Goal: Find specific page/section: Find specific page/section

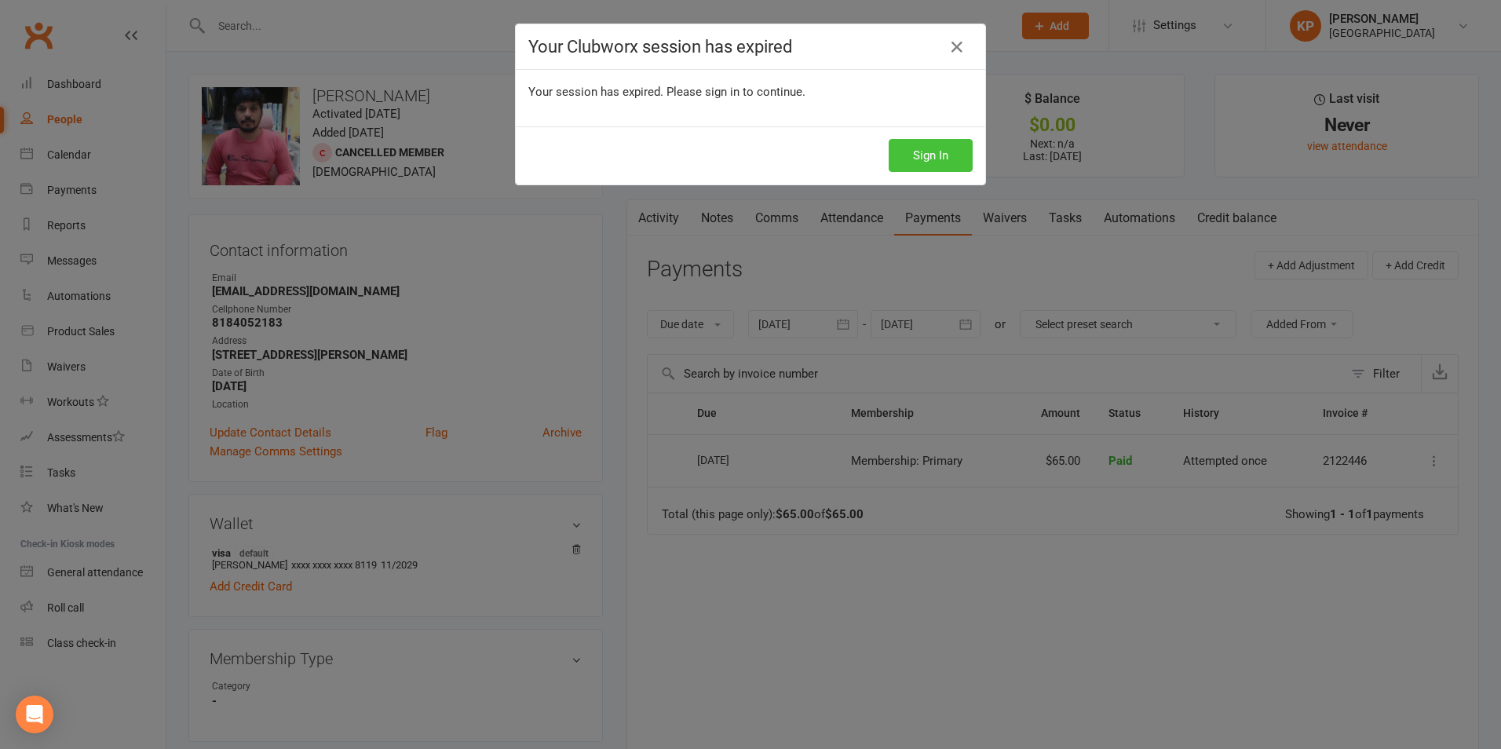
click at [917, 155] on button "Sign In" at bounding box center [931, 155] width 84 height 33
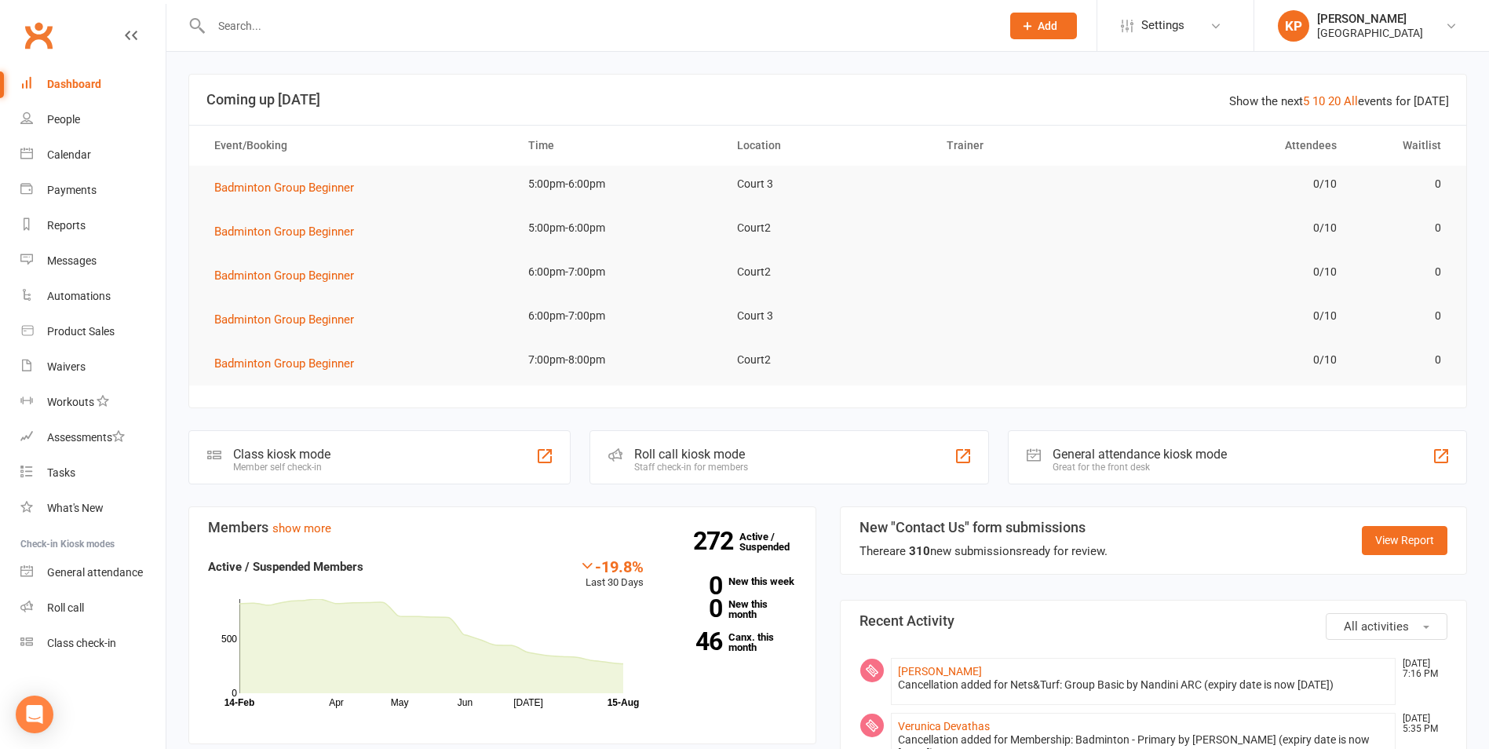
click at [302, 34] on input "text" at bounding box center [597, 26] width 783 height 22
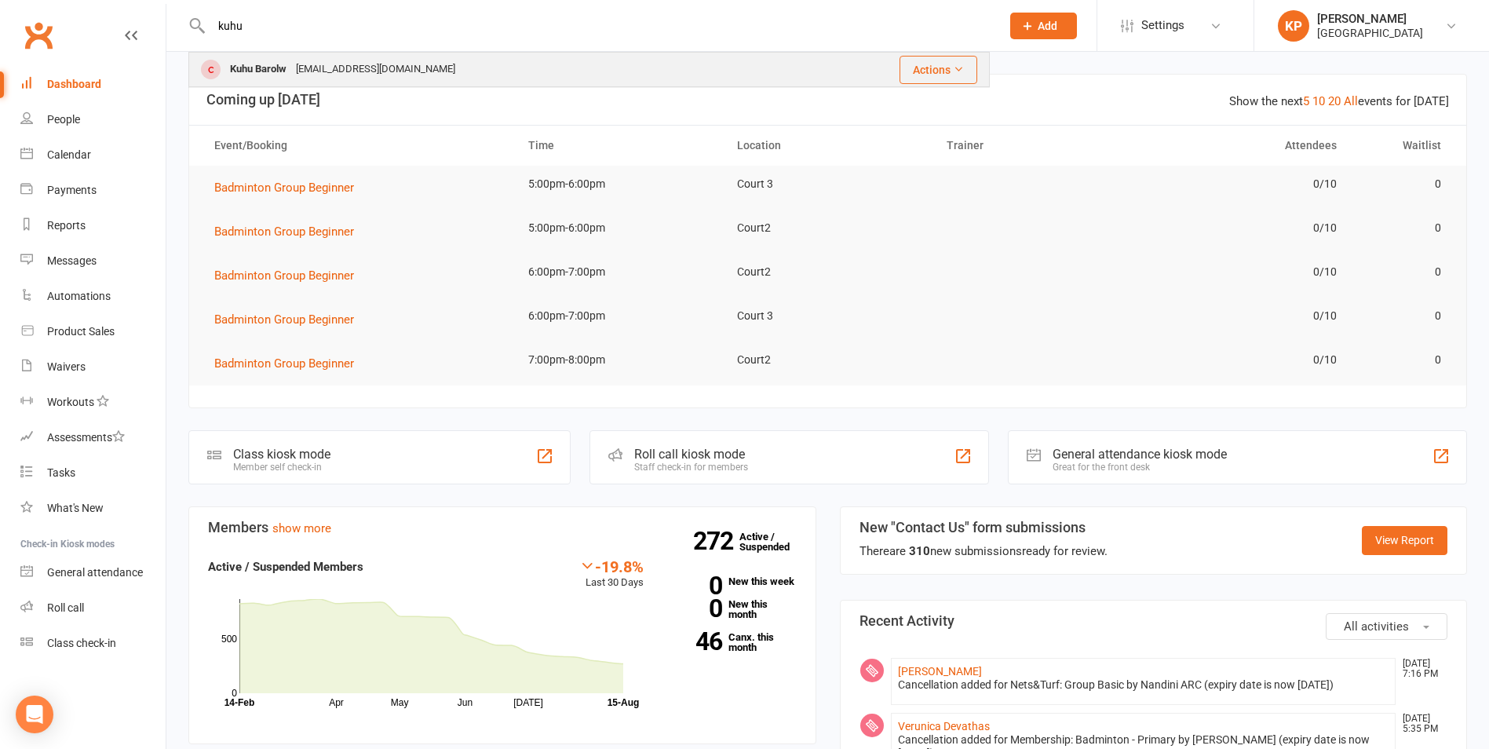
type input "kuhu"
click at [287, 62] on div "Kuhu Barolw" at bounding box center [258, 69] width 66 height 23
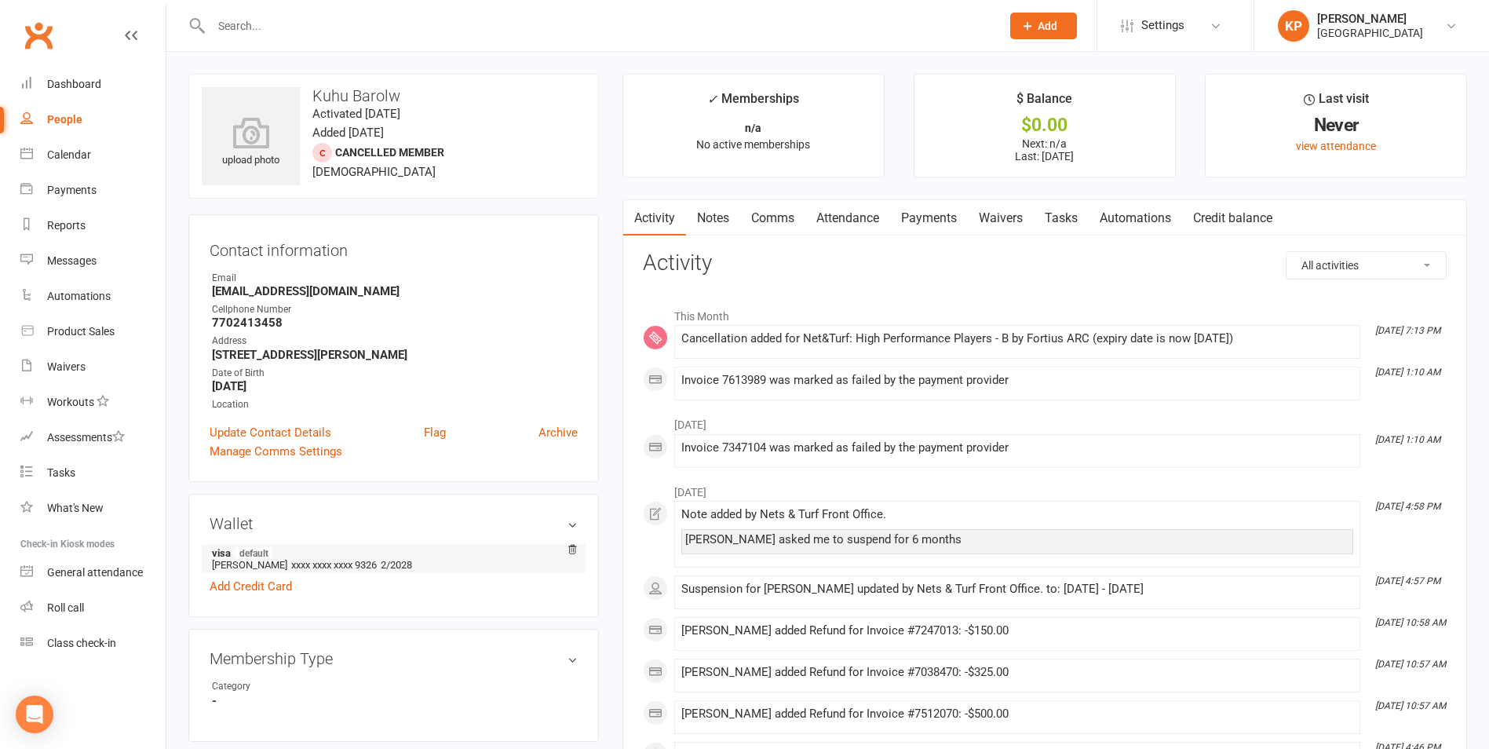
click at [257, 564] on li "visa default Kavita Kukanapallimath xxxx xxxx xxxx 9326 2/2028" at bounding box center [394, 558] width 368 height 29
click at [379, 95] on h3 "Kuhu Barolw" at bounding box center [394, 95] width 384 height 17
click at [380, 95] on h3 "Kuhu Barolw" at bounding box center [394, 95] width 384 height 17
copy h3 "Barolw"
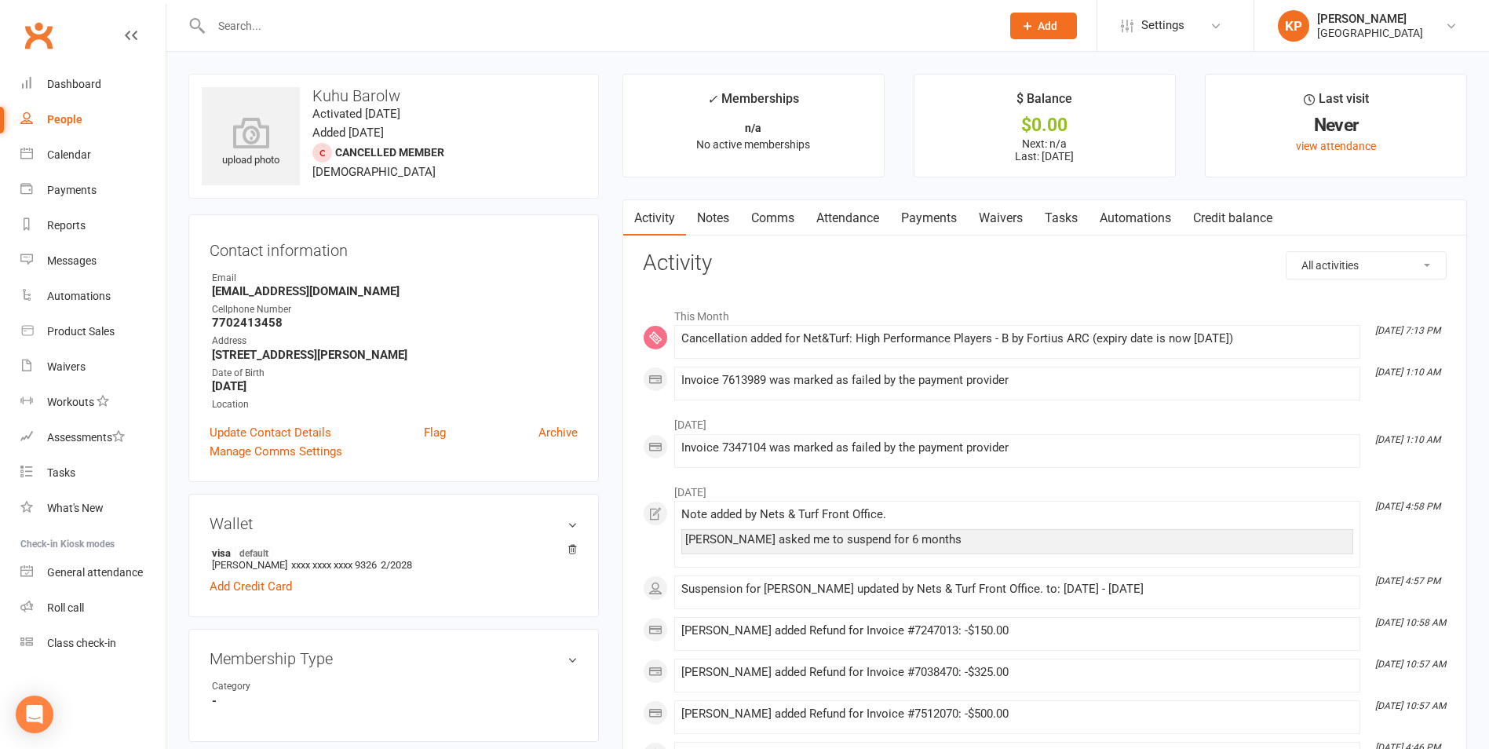
click at [337, 15] on input "text" at bounding box center [597, 26] width 783 height 22
paste input "Barolw"
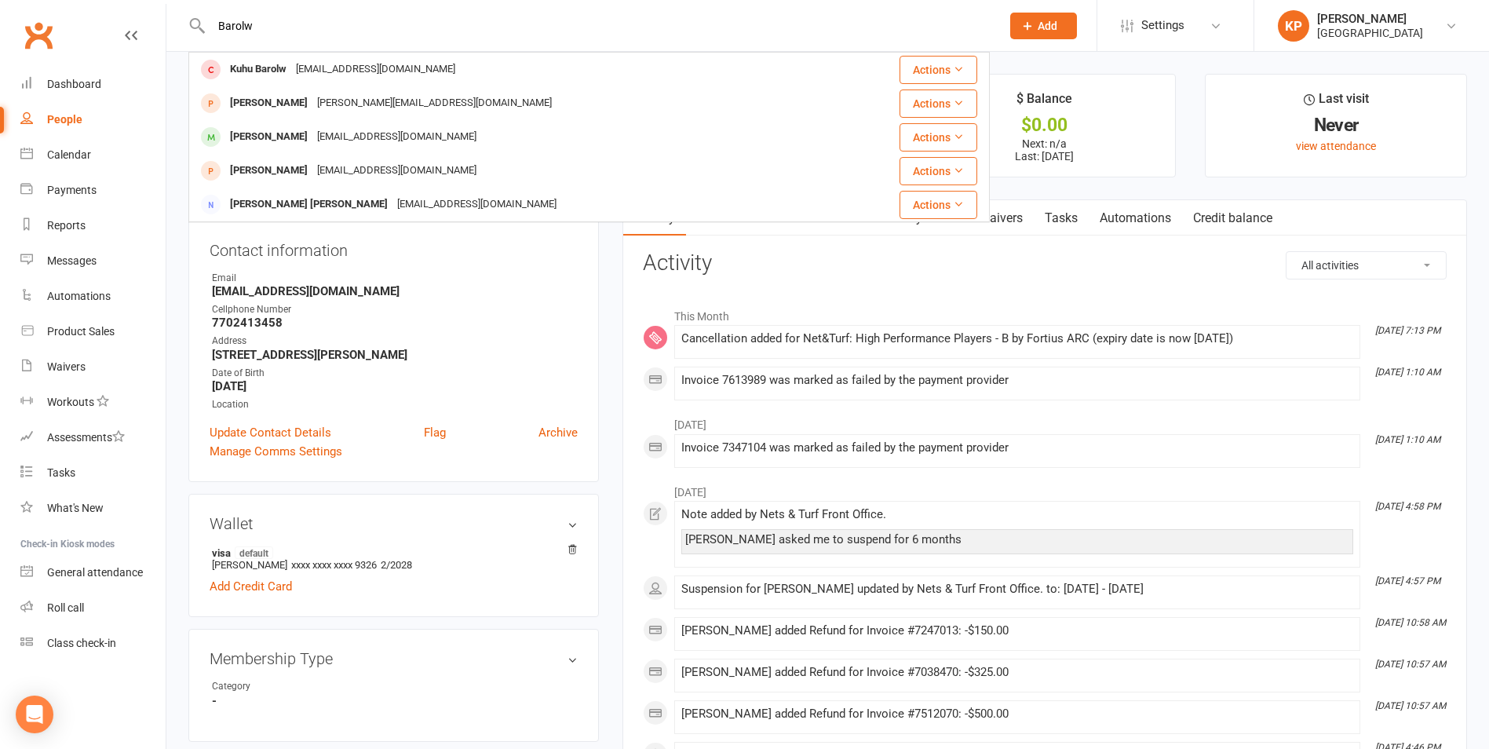
click at [320, 20] on input "Barolw" at bounding box center [597, 26] width 783 height 22
type input "B"
